Goal: Task Accomplishment & Management: Complete application form

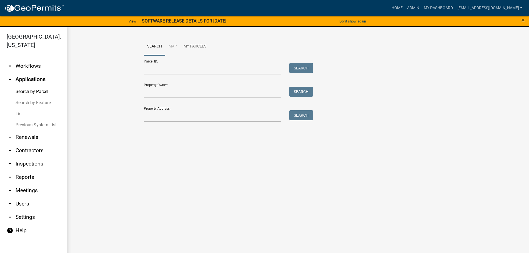
click at [19, 112] on link "List" at bounding box center [33, 113] width 67 height 11
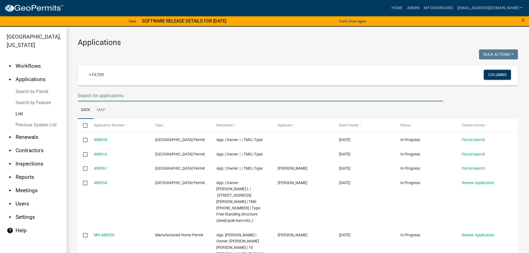
click at [146, 94] on input "text" at bounding box center [261, 95] width 366 height 11
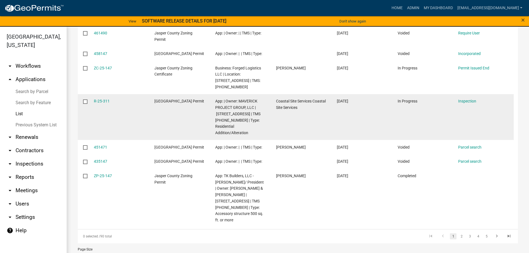
scroll to position [195, 0]
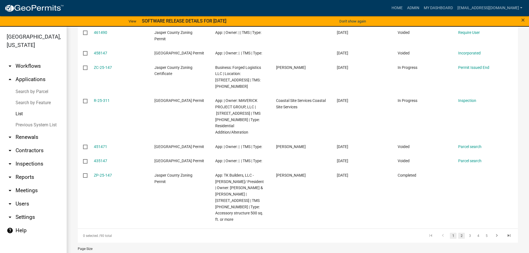
type input "147"
click at [459, 239] on link "2" at bounding box center [462, 236] width 7 height 6
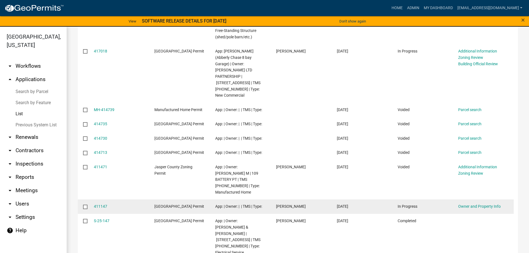
scroll to position [231, 0]
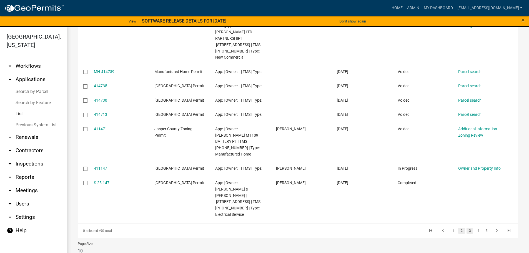
click at [467, 228] on link "3" at bounding box center [470, 231] width 7 height 6
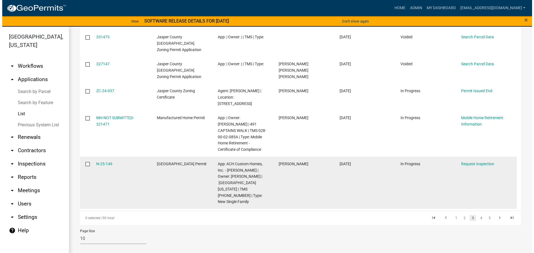
scroll to position [175, 0]
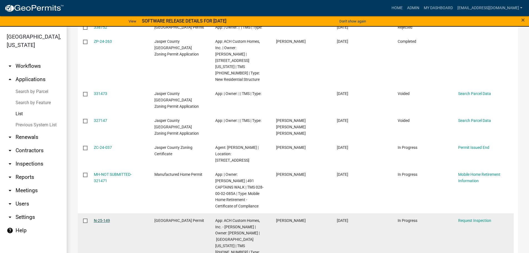
click at [105, 218] on link "N-25-149" at bounding box center [102, 220] width 16 height 4
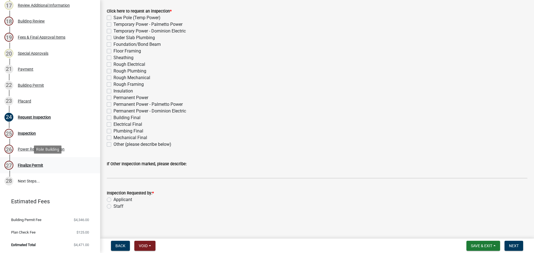
scroll to position [367, 0]
click at [28, 133] on div "Inspection" at bounding box center [27, 133] width 18 height 4
click at [113, 104] on label "Permanent Power - Palmetto Power" at bounding box center [147, 104] width 69 height 7
click at [113, 104] on input "Permanent Power - Palmetto Power" at bounding box center [115, 103] width 4 height 4
checkbox input "true"
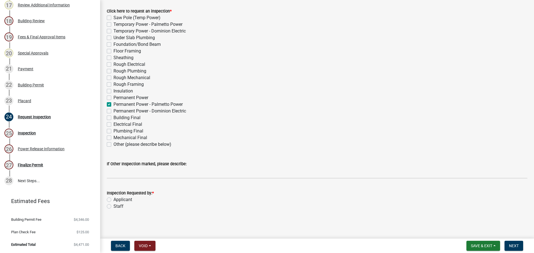
checkbox input "false"
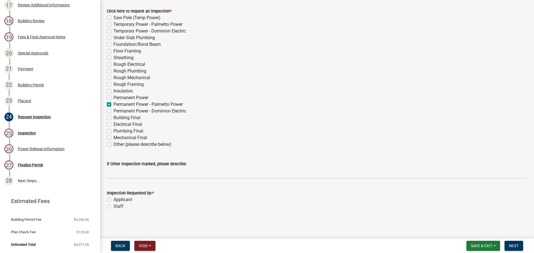
checkbox input "false"
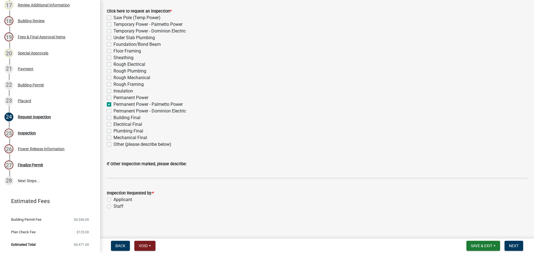
checkbox input "false"
checkbox input "true"
checkbox input "false"
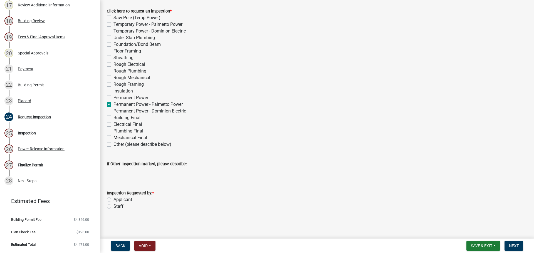
checkbox input "false"
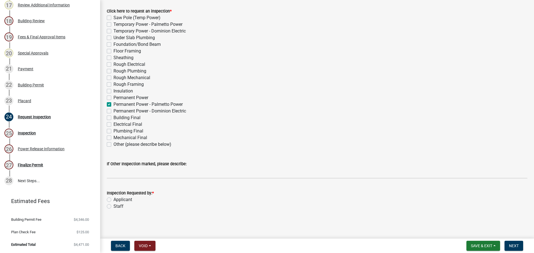
click at [113, 207] on label "Staff" at bounding box center [118, 206] width 10 height 7
click at [113, 207] on input "Staff" at bounding box center [115, 205] width 4 height 4
radio input "true"
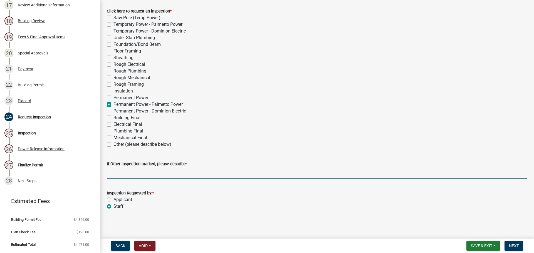
click at [137, 174] on input "If Other Inspection marked, please describe:" at bounding box center [317, 172] width 420 height 11
type input "do not add to tomorrows schedule"
click at [518, 244] on span "Next" at bounding box center [514, 246] width 10 height 4
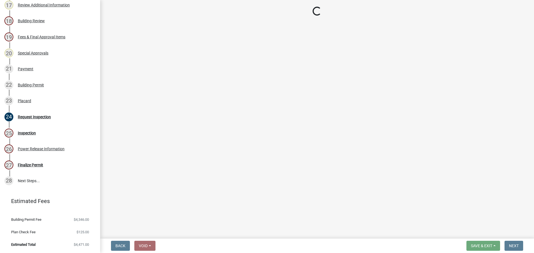
scroll to position [350, 0]
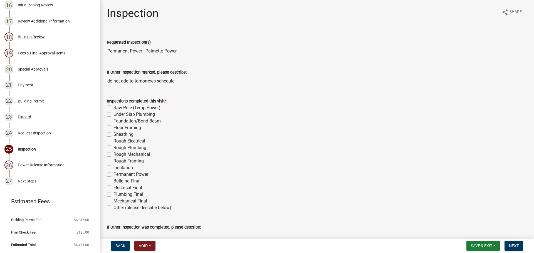
click at [113, 175] on label "Permanent Power" at bounding box center [130, 174] width 35 height 7
click at [113, 175] on input "Permanent Power" at bounding box center [115, 173] width 4 height 4
checkbox input "true"
checkbox input "false"
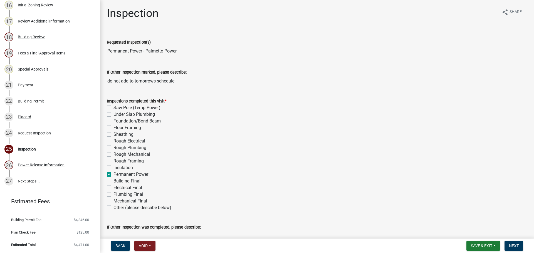
checkbox input "false"
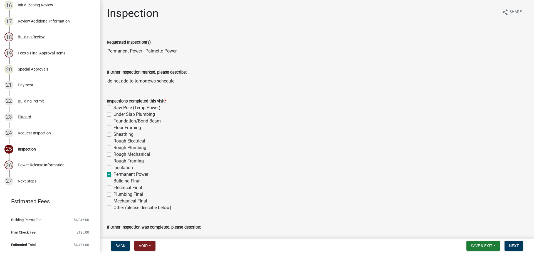
checkbox input "false"
checkbox input "true"
checkbox input "false"
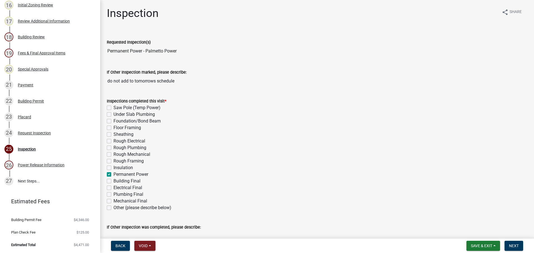
checkbox input "false"
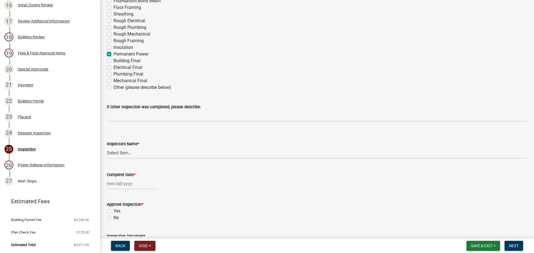
scroll to position [139, 0]
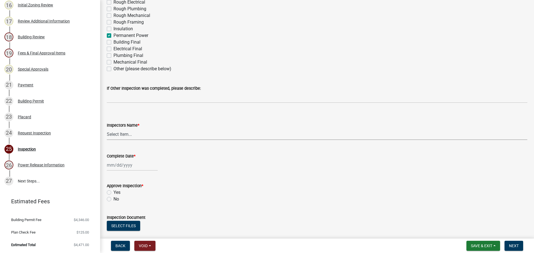
click at [125, 135] on select "Select Item... [EMAIL_ADDRESS][DOMAIN_NAME] ([PERSON_NAME] ) rcampbell ([PERSON…" at bounding box center [317, 134] width 420 height 11
select select "2d9ba1e5-2fdd-4b15-98d0-073dcbeb5880"
click at [107, 129] on select "Select Item... [EMAIL_ADDRESS][DOMAIN_NAME] ([PERSON_NAME] ) rcampbell ([PERSON…" at bounding box center [317, 134] width 420 height 11
select select "10"
select select "2025"
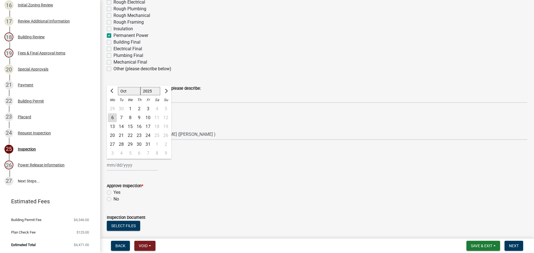
click at [123, 165] on div "[PERSON_NAME] Feb Mar Apr [PERSON_NAME][DATE] Oct Nov [DATE] 1526 1527 1528 152…" at bounding box center [132, 165] width 51 height 11
click at [114, 117] on div "6" at bounding box center [112, 117] width 9 height 9
type input "[DATE]"
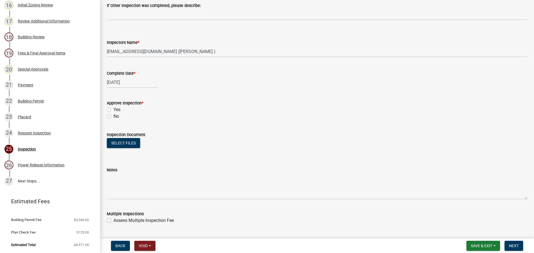
scroll to position [222, 0]
click at [113, 110] on label "Yes" at bounding box center [116, 109] width 7 height 7
click at [113, 110] on input "Yes" at bounding box center [115, 108] width 4 height 4
radio input "true"
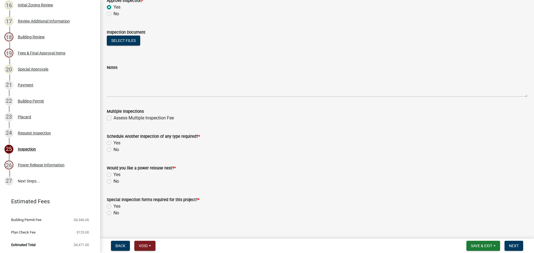
scroll to position [331, 0]
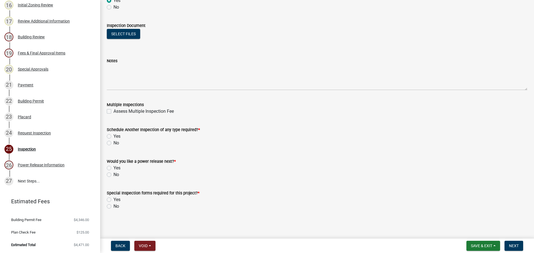
click at [113, 135] on label "Yes" at bounding box center [116, 136] width 7 height 7
click at [113, 135] on input "Yes" at bounding box center [115, 135] width 4 height 4
radio input "true"
click at [113, 170] on label "Yes" at bounding box center [116, 168] width 7 height 7
click at [113, 168] on input "Yes" at bounding box center [115, 167] width 4 height 4
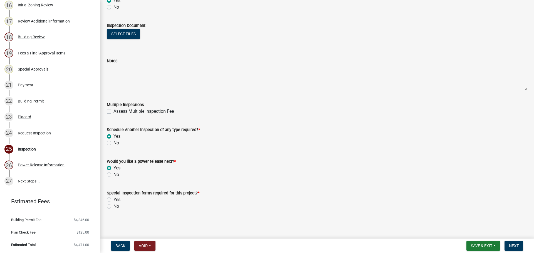
radio input "true"
click at [113, 206] on label "No" at bounding box center [116, 206] width 6 height 7
click at [113, 206] on input "No" at bounding box center [115, 205] width 4 height 4
radio input "true"
click at [517, 246] on span "Next" at bounding box center [514, 246] width 10 height 4
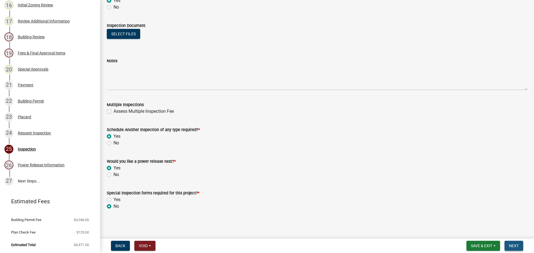
scroll to position [0, 0]
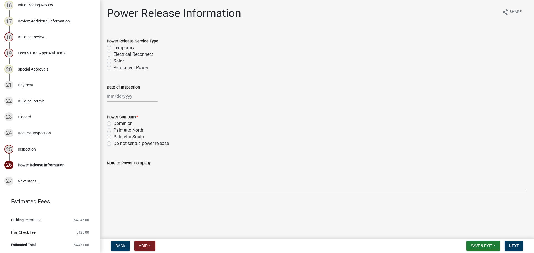
click at [113, 68] on label "Permanent Power" at bounding box center [130, 67] width 35 height 7
click at [113, 68] on input "Permanent Power" at bounding box center [115, 66] width 4 height 4
radio input "true"
select select "10"
select select "2025"
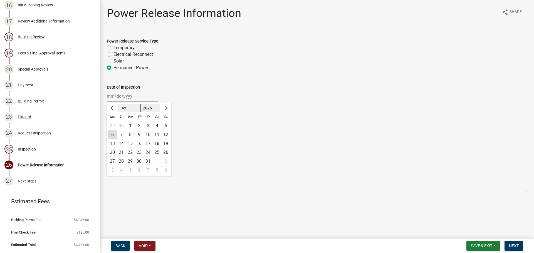
click at [120, 98] on div "[PERSON_NAME] Feb Mar Apr [PERSON_NAME][DATE] Oct Nov [DATE] 1526 1527 1528 152…" at bounding box center [132, 96] width 51 height 11
click at [111, 136] on div "6" at bounding box center [112, 134] width 9 height 9
type input "[DATE]"
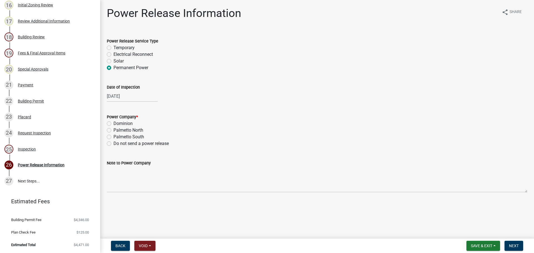
click at [113, 130] on label "Palmetto North" at bounding box center [128, 130] width 30 height 7
click at [113, 130] on input "Palmetto North" at bounding box center [115, 129] width 4 height 4
radio input "true"
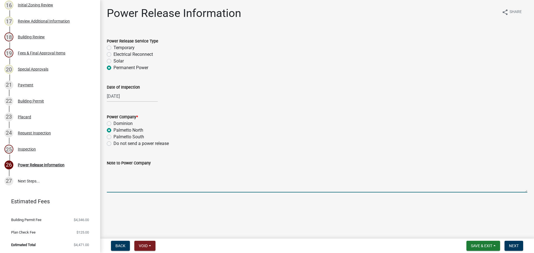
click at [153, 180] on textarea "Note to Power Company" at bounding box center [317, 179] width 420 height 26
type textarea "Permanent power new home"
click at [514, 245] on span "Next" at bounding box center [514, 246] width 10 height 4
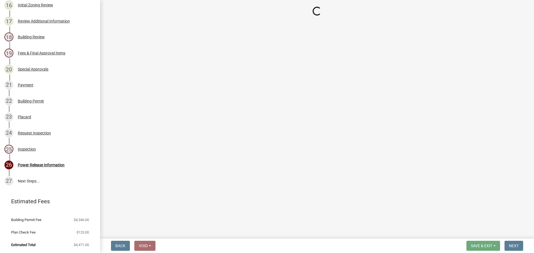
scroll to position [367, 0]
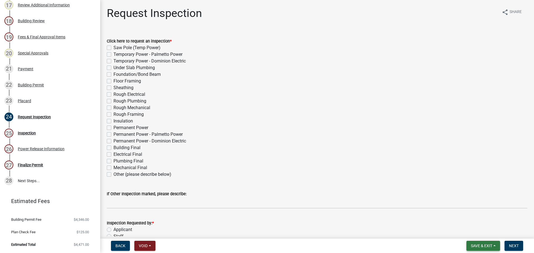
click at [487, 246] on span "Save & Exit" at bounding box center [481, 246] width 21 height 4
click at [467, 232] on button "Save & Exit" at bounding box center [477, 231] width 44 height 13
